Goal: Task Accomplishment & Management: Use online tool/utility

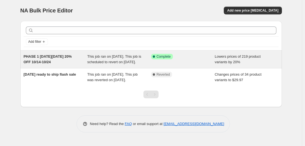
click at [87, 58] on div "PHASE 1 BLACK FRIDAY 20% OFF 10/14-10/24" at bounding box center [56, 59] width 64 height 11
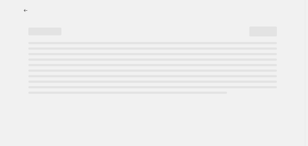
select select "percentage"
select select "product_status"
select select "inventory_quantity"
select select "not_equal"
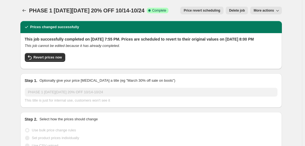
click at [271, 10] on span "More actions" at bounding box center [264, 10] width 20 height 4
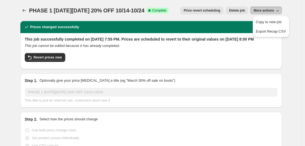
click at [164, 54] on div "This job successfully completed on October 14, 2025 at 7:55 PM. Prices are sche…" at bounding box center [151, 50] width 253 height 28
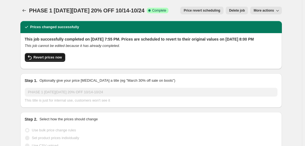
click at [61, 59] on button "Revert prices now" at bounding box center [45, 57] width 40 height 9
checkbox input "false"
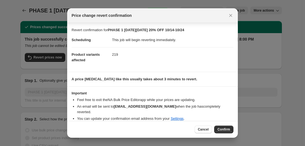
scroll to position [7, 0]
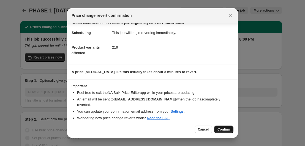
click at [224, 129] on span "Confirm" at bounding box center [223, 129] width 13 height 4
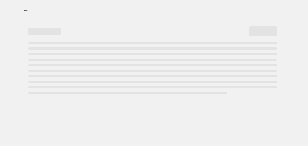
select select "percentage"
select select "product_status"
select select "inventory_quantity"
select select "not_equal"
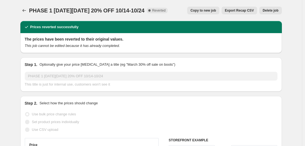
click at [204, 11] on span "Copy to new job" at bounding box center [203, 10] width 26 height 4
select select "percentage"
select select "product_status"
select select "inventory_quantity"
select select "not_equal"
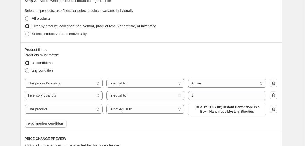
scroll to position [264, 0]
click at [275, 93] on icon "button" at bounding box center [274, 95] width 6 height 6
select select "product"
select select "not_equal"
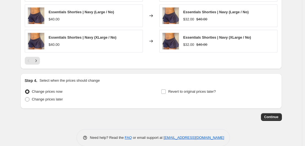
scroll to position [482, 0]
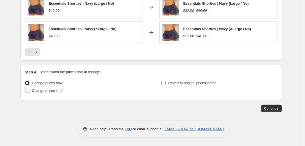
click at [183, 82] on span "Revert to original prices later?" at bounding box center [192, 83] width 48 height 4
click at [166, 82] on input "Revert to original prices later?" at bounding box center [163, 83] width 4 height 4
checkbox input "true"
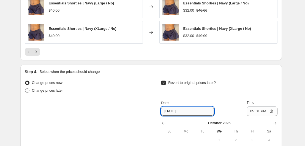
click at [174, 111] on input "10/22/2025" at bounding box center [187, 111] width 53 height 9
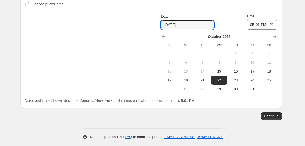
scroll to position [569, 0]
type input "10/24/2025"
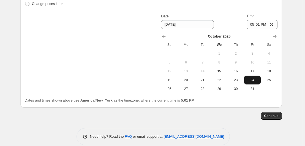
click at [257, 82] on button "24" at bounding box center [252, 79] width 17 height 9
click at [255, 25] on input "17:01" at bounding box center [262, 24] width 31 height 9
type input "21:01"
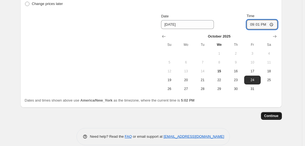
click at [273, 116] on span "Continue" at bounding box center [271, 115] width 14 height 4
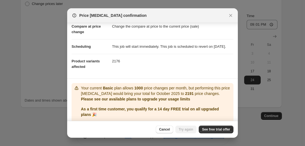
scroll to position [52, 0]
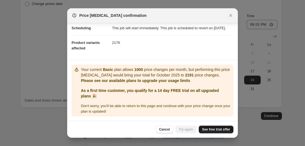
click at [218, 130] on span "See free trial offer" at bounding box center [216, 129] width 28 height 4
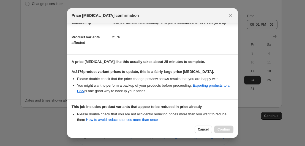
scroll to position [122, 0]
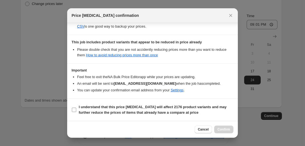
click at [92, 110] on b "I understand that this price change job will affect 2176 product variants and m…" at bounding box center [153, 110] width 148 height 10
click at [76, 110] on input "I understand that this price change job will affect 2176 product variants and m…" at bounding box center [74, 109] width 4 height 4
checkbox input "true"
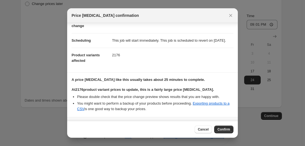
scroll to position [0, 0]
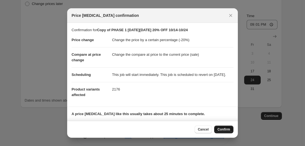
click at [226, 127] on span "Confirm" at bounding box center [223, 129] width 13 height 4
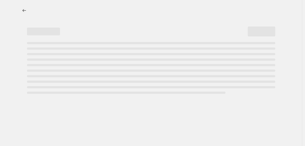
select select "percentage"
select select "product_status"
select select "not_equal"
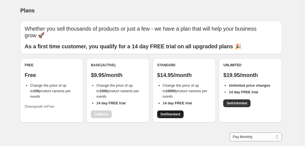
click at [169, 116] on link "Get Standard" at bounding box center [170, 114] width 26 height 8
